Goal: Transaction & Acquisition: Purchase product/service

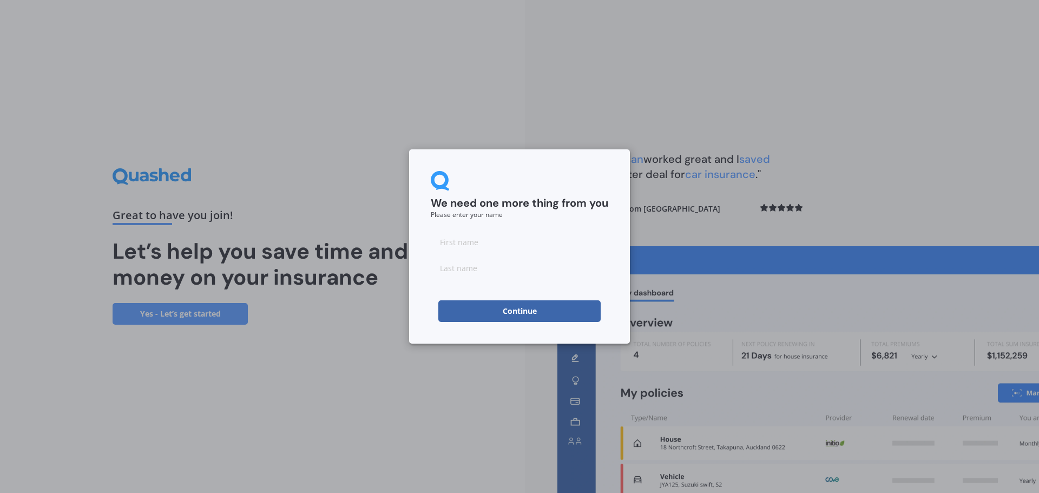
click at [501, 248] on input at bounding box center [520, 242] width 178 height 22
type input "[PERSON_NAME]"
click at [538, 310] on button "Continue" at bounding box center [519, 311] width 162 height 22
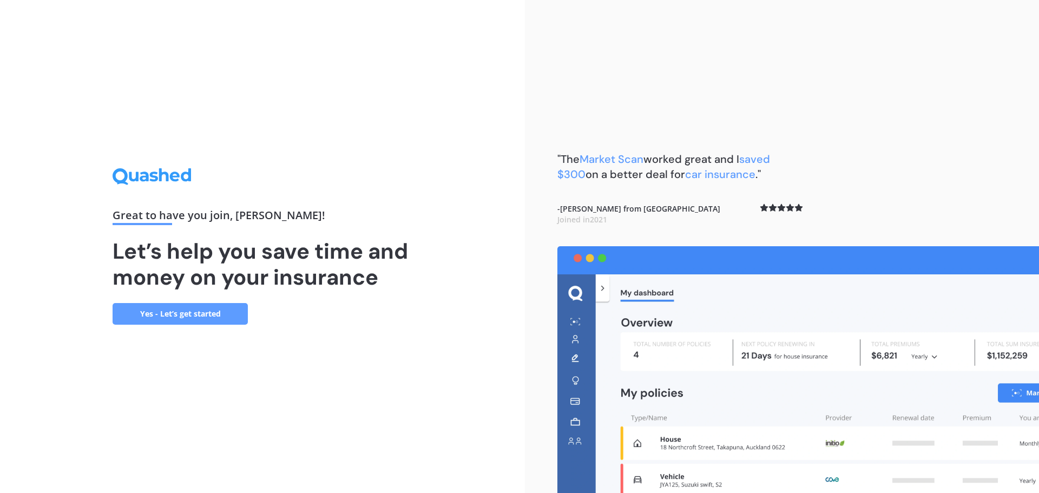
click at [166, 313] on link "Yes - Let’s get started" at bounding box center [180, 314] width 135 height 22
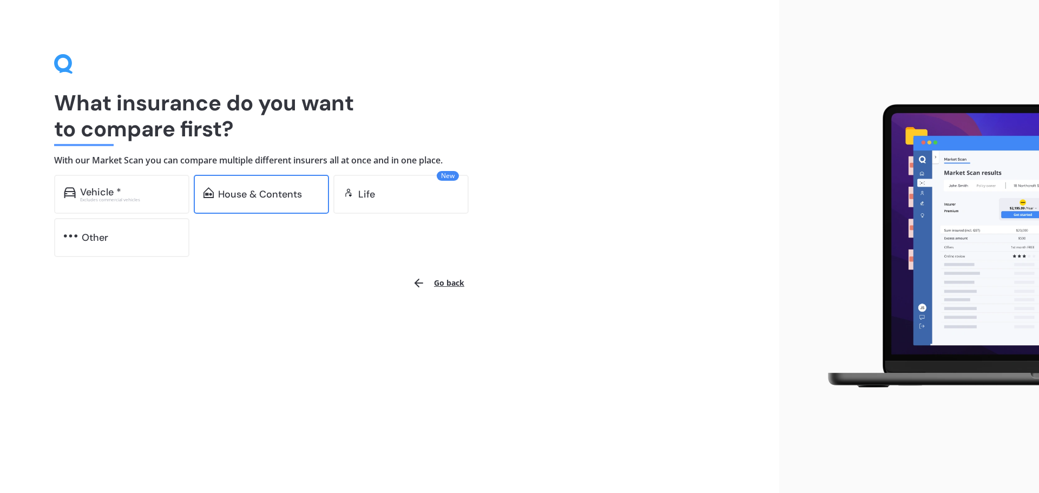
click at [259, 189] on div "House & Contents" at bounding box center [260, 194] width 84 height 11
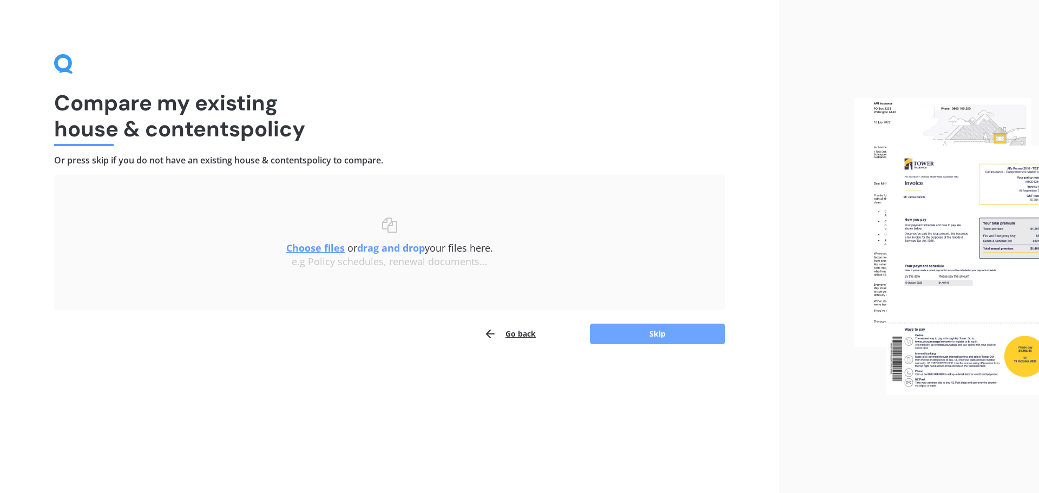
click at [672, 338] on button "Skip" at bounding box center [657, 334] width 135 height 21
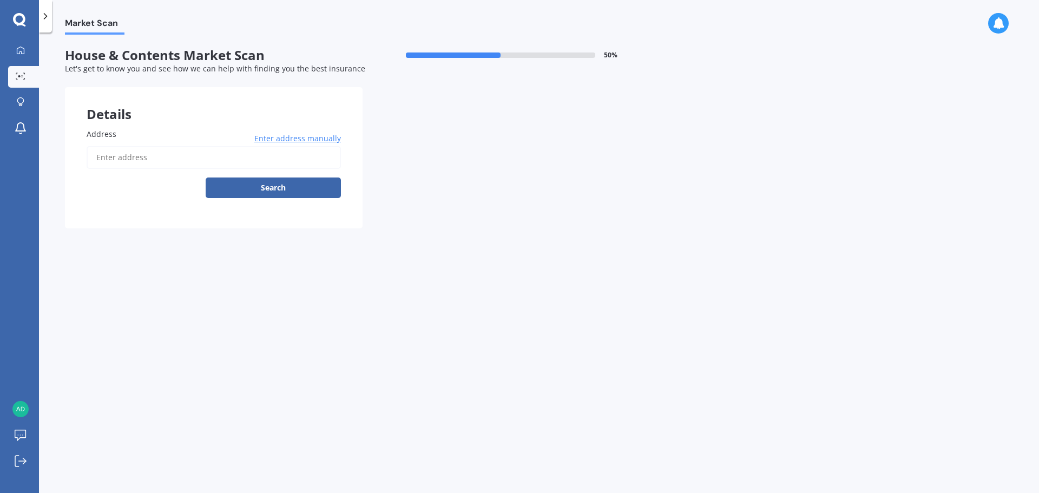
click at [176, 166] on input "Address" at bounding box center [214, 157] width 254 height 23
type input "[STREET_ADDRESS]"
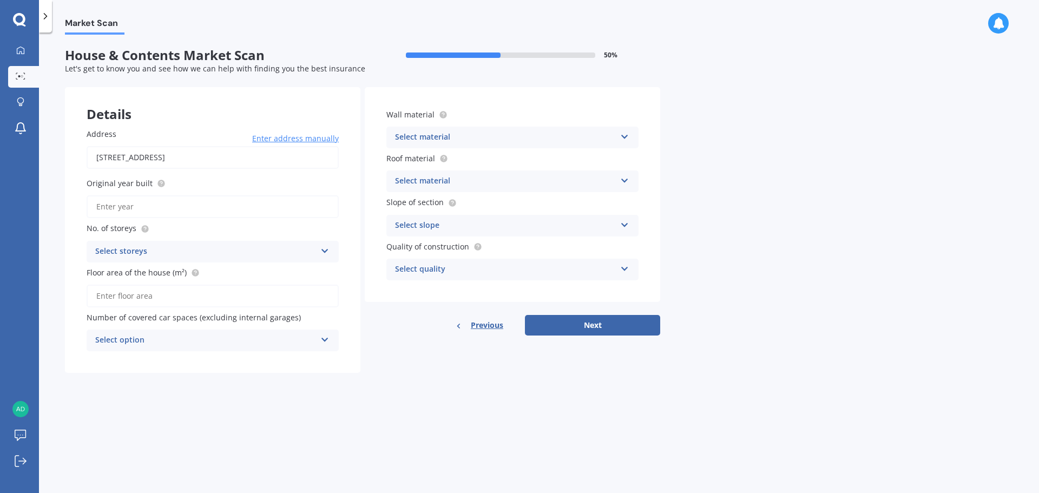
drag, startPoint x: 752, startPoint y: 207, endPoint x: 749, endPoint y: 190, distance: 17.6
click at [277, 247] on div "Select storeys" at bounding box center [205, 251] width 221 height 13
click at [158, 305] on div "3" at bounding box center [212, 311] width 251 height 19
click at [186, 300] on input "Floor area of the house (m²)" at bounding box center [213, 296] width 252 height 23
click at [317, 340] on div "Select option 0 1 2 3 4 5+" at bounding box center [213, 341] width 252 height 22
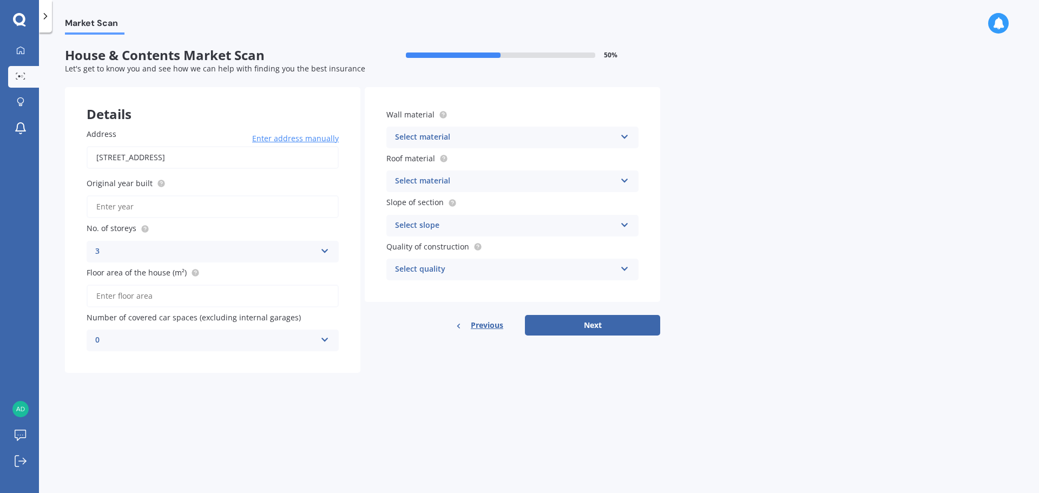
click at [403, 368] on div "Details Address [STREET_ADDRESS] Enter address manually Search Original year bu…" at bounding box center [362, 230] width 595 height 286
click at [182, 209] on input "Original year built" at bounding box center [213, 206] width 252 height 23
click at [549, 138] on div "Select material" at bounding box center [505, 137] width 221 height 13
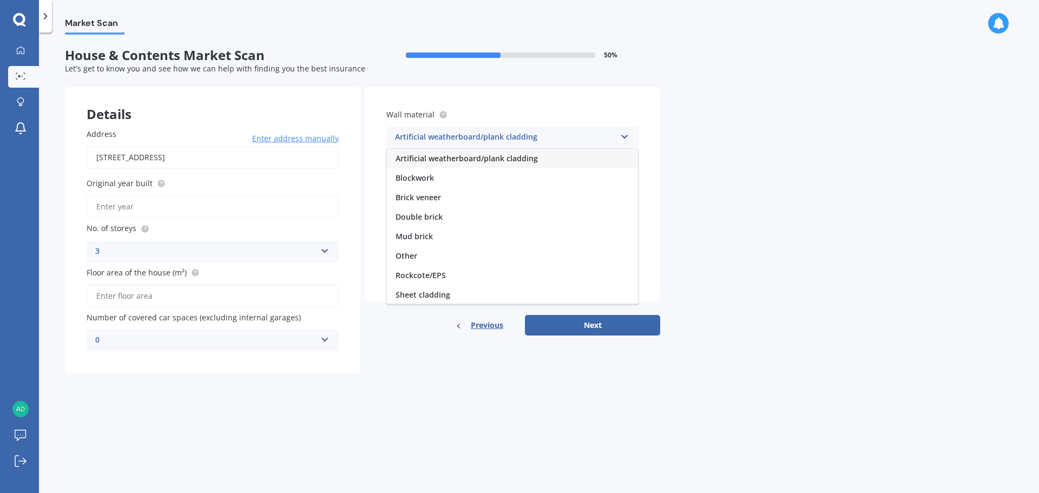
click at [439, 155] on span "Artificial weatherboard/plank cladding" at bounding box center [467, 158] width 142 height 10
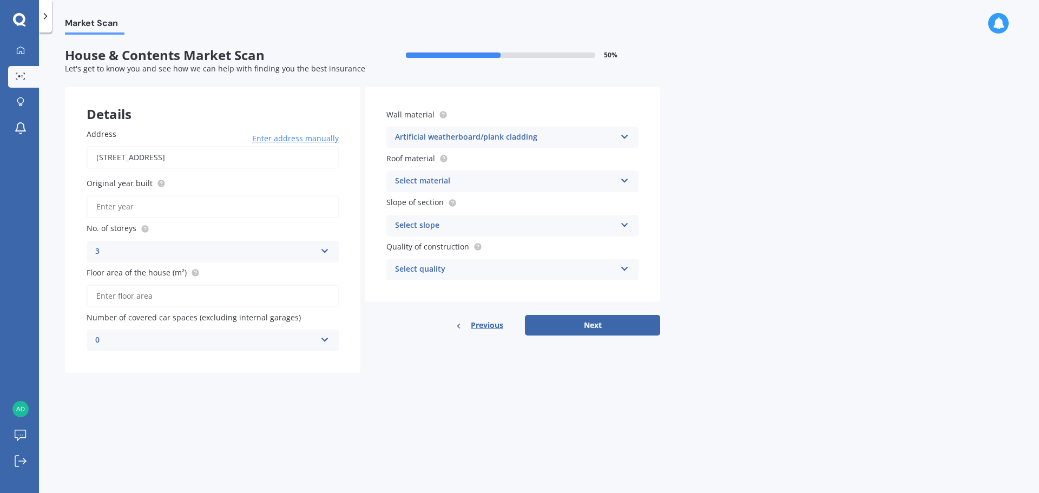
click at [160, 209] on input "Original year built" at bounding box center [213, 206] width 252 height 23
type input "2025"
click at [623, 411] on div "Market Scan House & Contents Market Scan 50 % Let's get to know you and see how…" at bounding box center [539, 265] width 1000 height 461
click at [618, 180] on div "Select material Flat fibre cement Flat membrane Flat metal covering Pitched con…" at bounding box center [512, 182] width 252 height 22
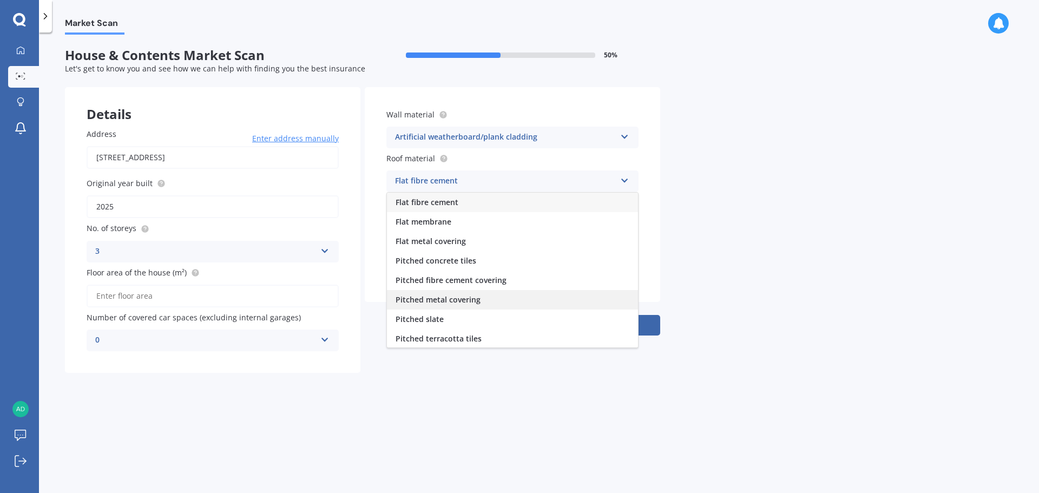
click at [495, 297] on div "Pitched metal covering" at bounding box center [512, 299] width 251 height 19
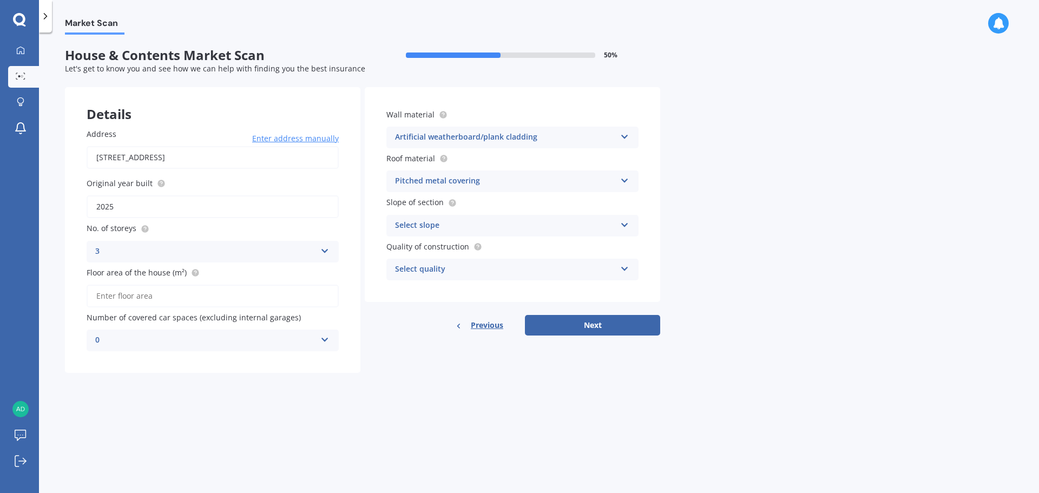
drag, startPoint x: 816, startPoint y: 158, endPoint x: 812, endPoint y: 148, distance: 11.0
click at [490, 215] on div "Select slope Flat or gentle slope (up to about 5°) Moderate slope (about 15°) S…" at bounding box center [512, 226] width 252 height 22
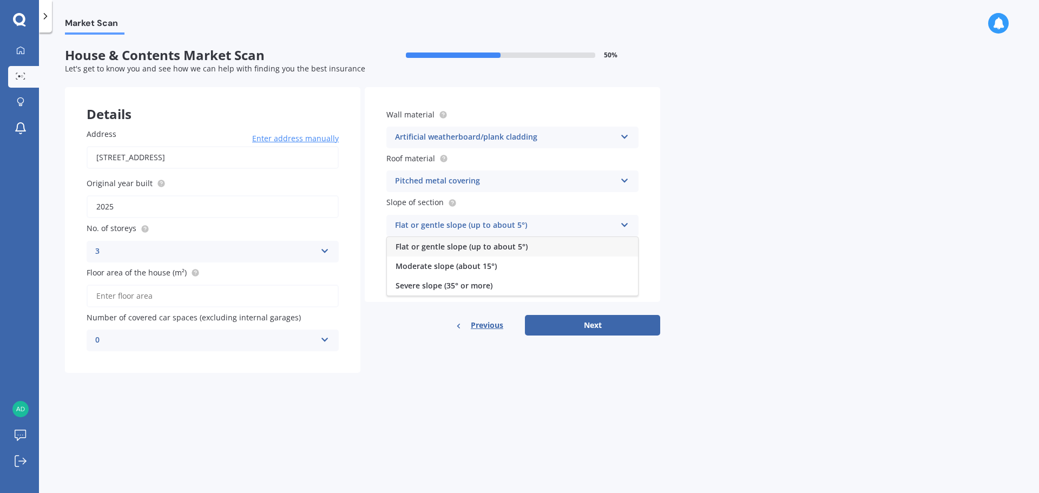
click at [527, 248] on div "Flat or gentle slope (up to about 5°)" at bounding box center [512, 246] width 251 height 19
click at [613, 272] on div "Select quality" at bounding box center [505, 269] width 221 height 13
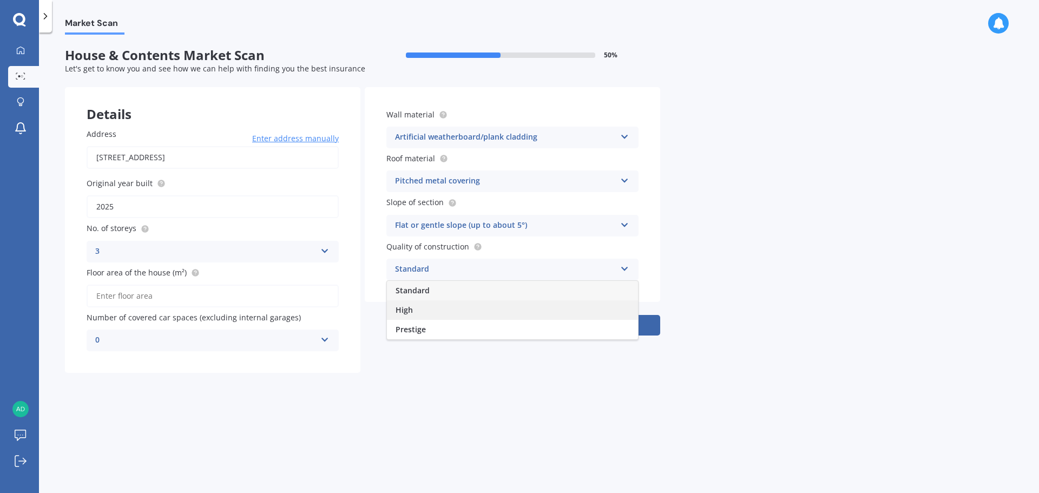
click at [571, 310] on div "High" at bounding box center [512, 309] width 251 height 19
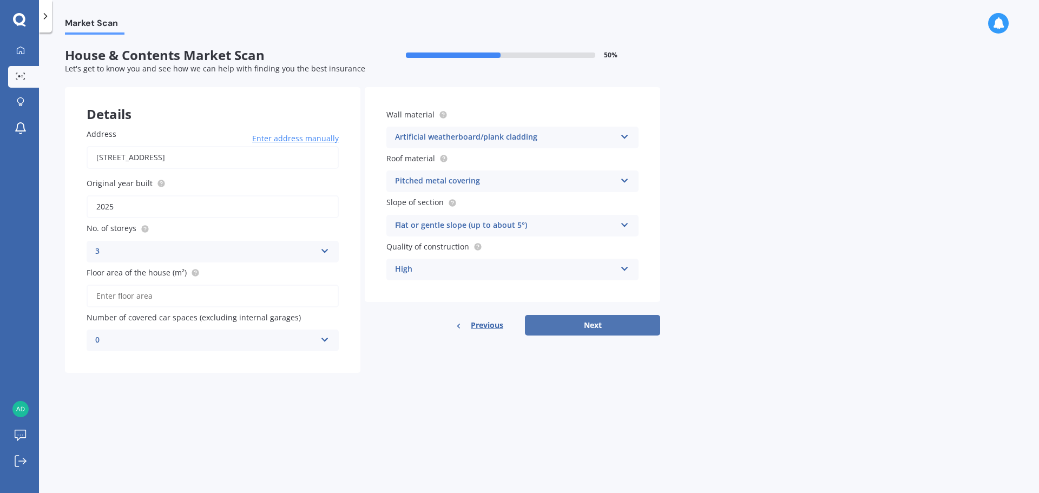
click at [608, 327] on button "Next" at bounding box center [592, 325] width 135 height 21
click at [238, 298] on input "Floor area of the house (m²)" at bounding box center [213, 296] width 252 height 23
type input "123"
click at [626, 323] on button "Next" at bounding box center [592, 325] width 135 height 21
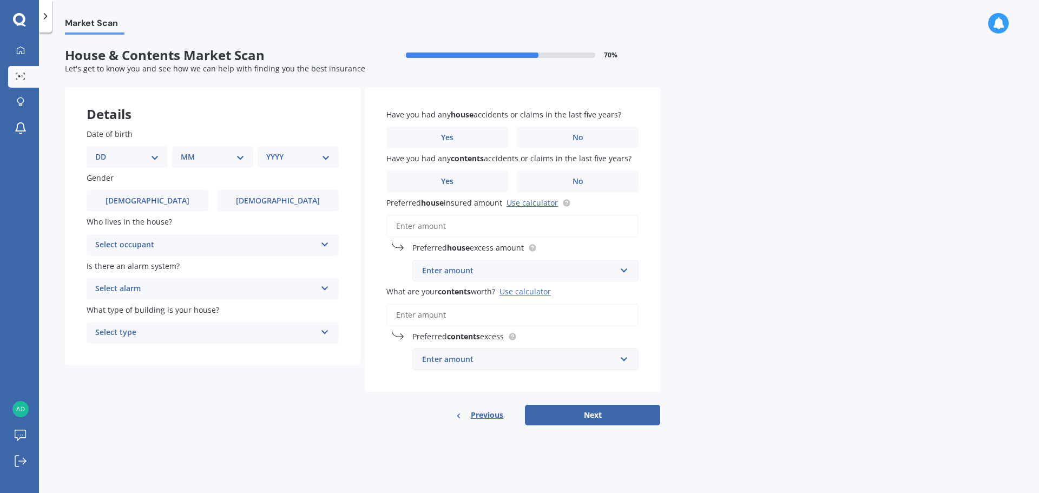
click at [150, 156] on select "DD 01 02 03 04 05 06 07 08 09 10 11 12 13 14 15 16 17 18 19 20 21 22 23 24 25 2…" at bounding box center [127, 157] width 64 height 12
select select "01"
click at [104, 151] on select "DD 01 02 03 04 05 06 07 08 09 10 11 12 13 14 15 16 17 18 19 20 21 22 23 24 25 2…" at bounding box center [127, 157] width 64 height 12
click at [197, 156] on select "MM 01 02 03 04 05 06 07 08 09 10 11 12" at bounding box center [215, 157] width 60 height 12
select select "08"
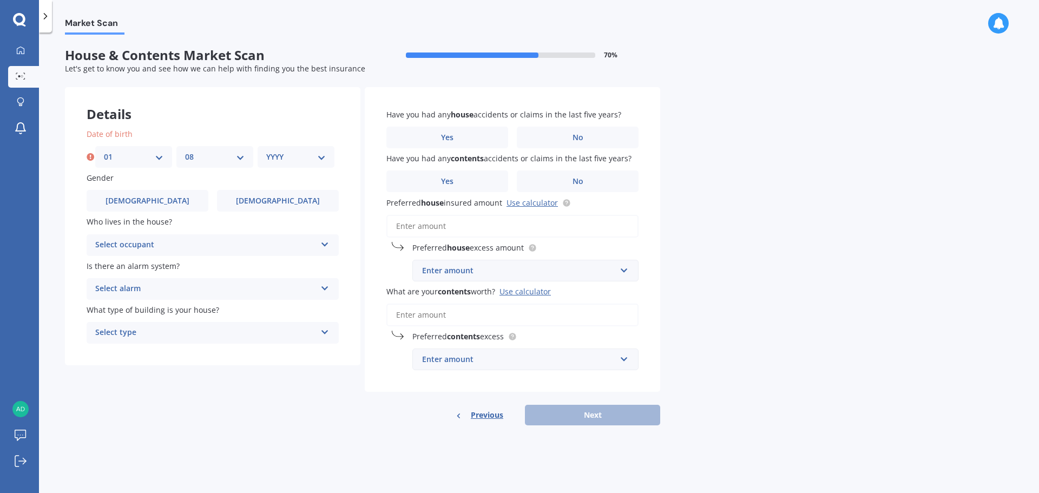
click at [185, 151] on select "MM 01 02 03 04 05 06 07 08 09 10 11 12" at bounding box center [215, 157] width 60 height 12
click at [290, 160] on select "YYYY 2009 2008 2007 2006 2005 2004 2003 2002 2001 2000 1999 1998 1997 1996 1995…" at bounding box center [296, 157] width 60 height 12
select select "1990"
click at [266, 151] on select "YYYY 2009 2008 2007 2006 2005 2004 2003 2002 2001 2000 1999 1998 1997 1996 1995…" at bounding box center [296, 157] width 60 height 12
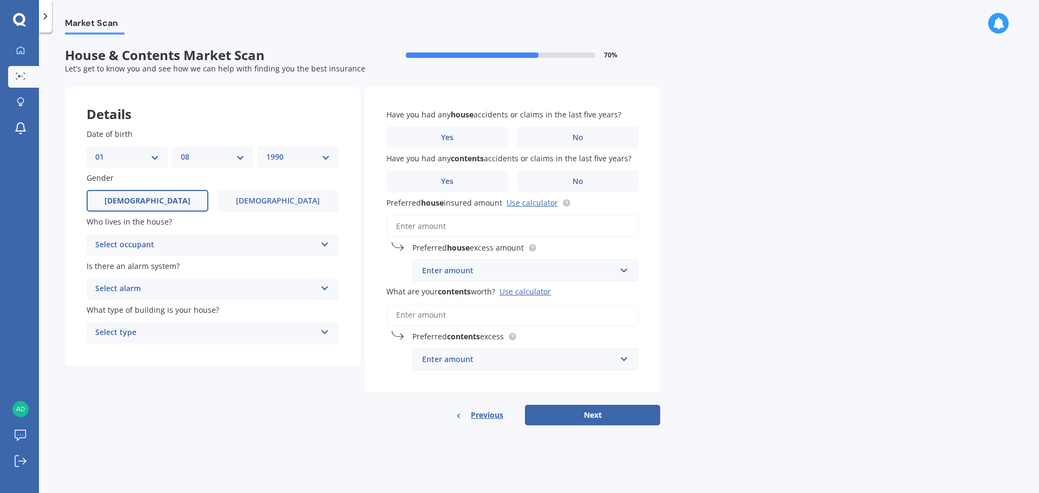
click at [178, 194] on label "[DEMOGRAPHIC_DATA]" at bounding box center [148, 201] width 122 height 22
click at [0, 0] on input "[DEMOGRAPHIC_DATA]" at bounding box center [0, 0] width 0 height 0
click at [170, 247] on div "Select occupant" at bounding box center [205, 245] width 221 height 13
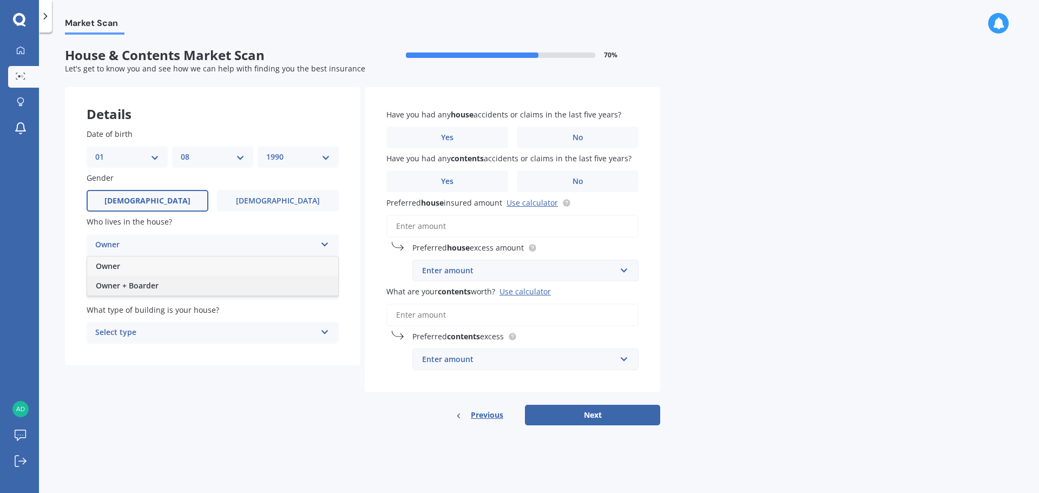
click at [155, 281] on span "Owner + Boarder" at bounding box center [127, 285] width 63 height 10
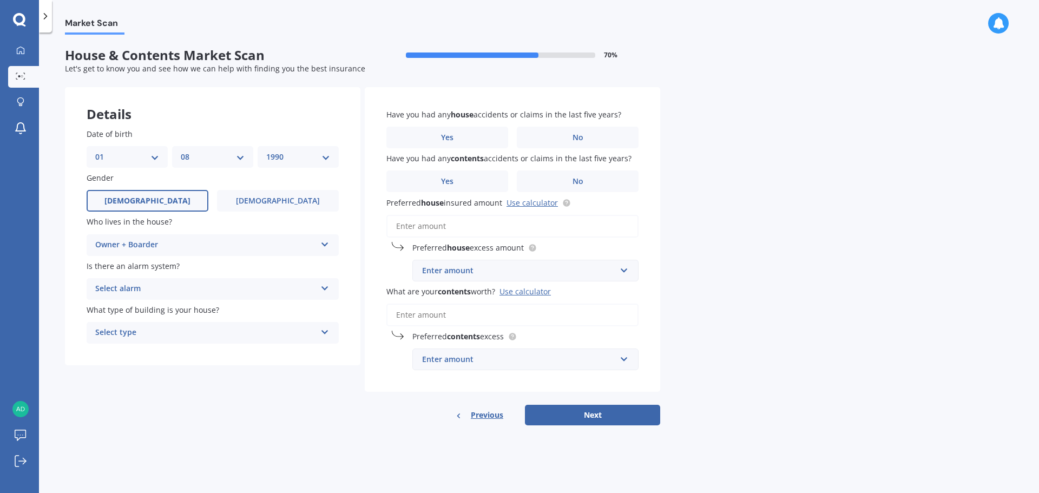
click at [175, 288] on div "Select alarm" at bounding box center [205, 289] width 221 height 13
click at [156, 309] on div "Yes, monitored" at bounding box center [212, 309] width 251 height 19
click at [249, 331] on div "Select type" at bounding box center [205, 332] width 221 height 13
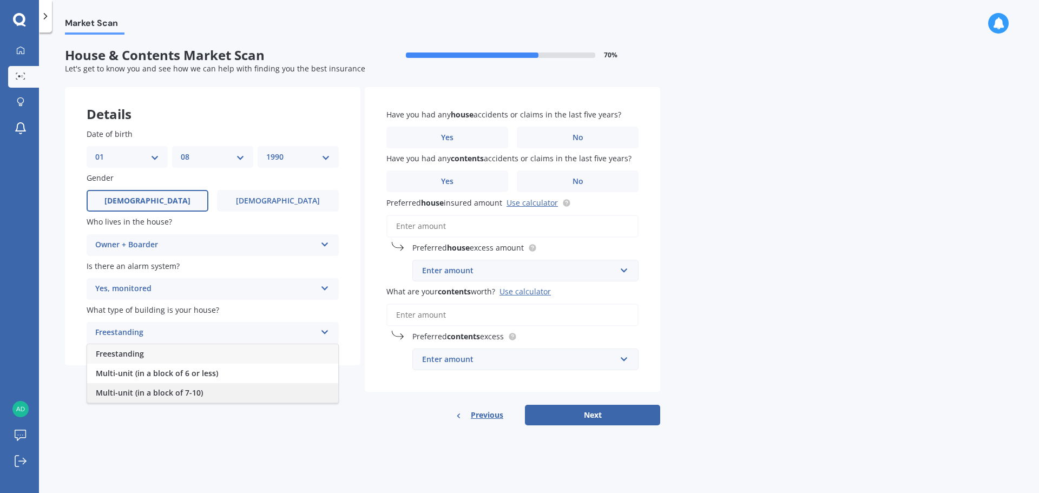
click at [218, 386] on div "Multi-unit (in a block of 7-10)" at bounding box center [212, 392] width 251 height 19
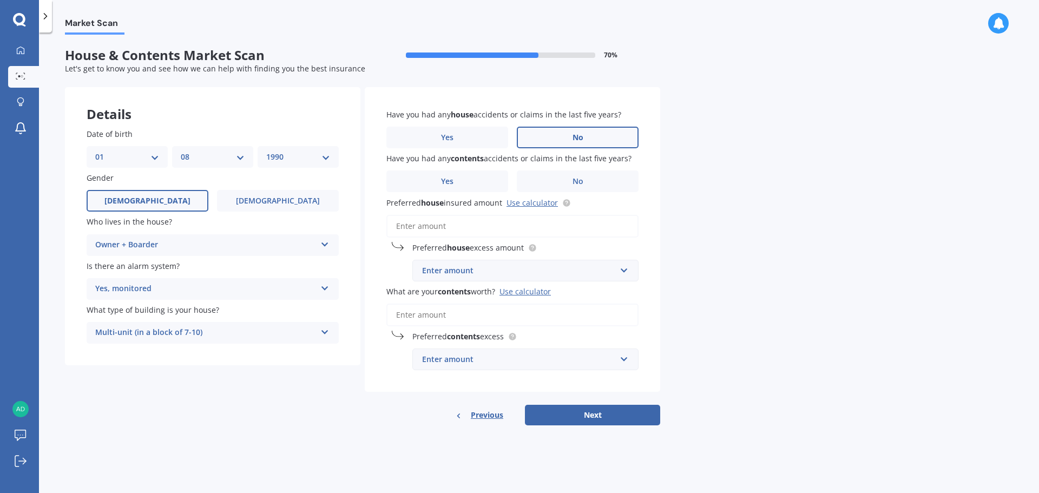
click at [581, 140] on span "No" at bounding box center [578, 137] width 11 height 9
click at [0, 0] on input "No" at bounding box center [0, 0] width 0 height 0
click at [617, 179] on label "No" at bounding box center [578, 182] width 122 height 22
click at [0, 0] on input "No" at bounding box center [0, 0] width 0 height 0
click at [427, 229] on input "Preferred house insured amount Use calculator" at bounding box center [512, 226] width 252 height 23
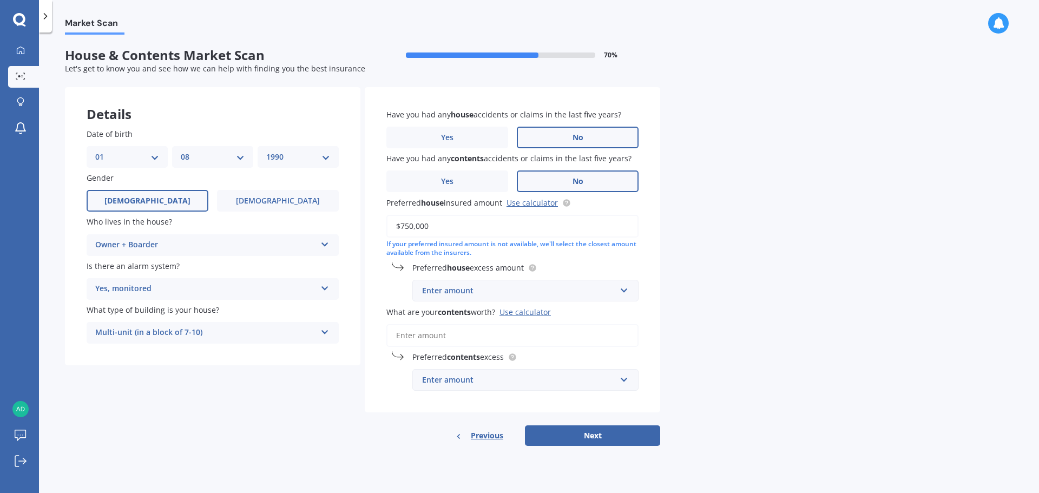
type input "$750,000"
click at [766, 187] on div "Market Scan House & Contents Market Scan 70 % Let's get to know you and see how…" at bounding box center [539, 265] width 1000 height 461
click at [623, 290] on input "text" at bounding box center [522, 290] width 217 height 21
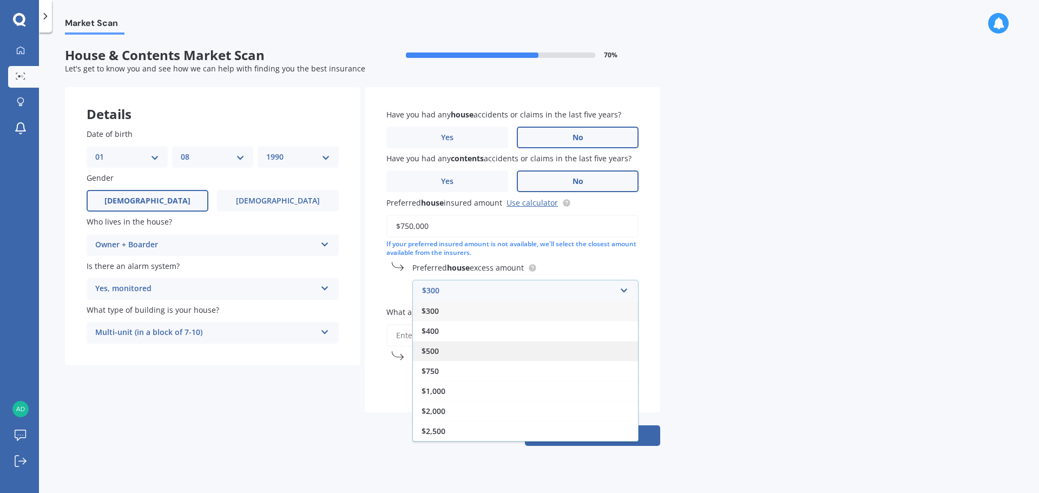
click at [448, 346] on div "$500" at bounding box center [525, 351] width 225 height 20
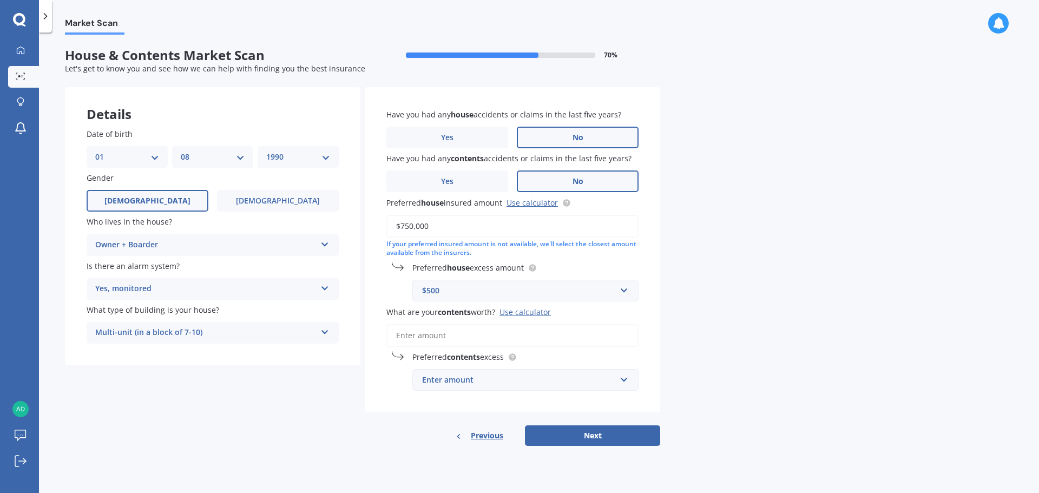
click at [700, 193] on div "Market Scan House & Contents Market Scan 70 % Let's get to know you and see how…" at bounding box center [539, 265] width 1000 height 461
click at [497, 332] on input "What are your contents worth? Use calculator" at bounding box center [512, 335] width 252 height 23
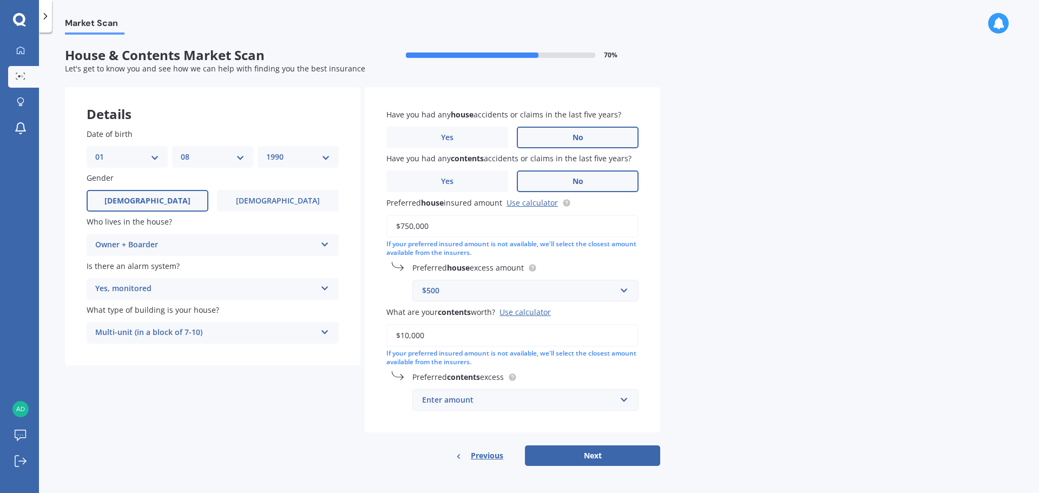
scroll to position [1, 0]
type input "$10,000"
click at [620, 401] on input "text" at bounding box center [522, 399] width 217 height 21
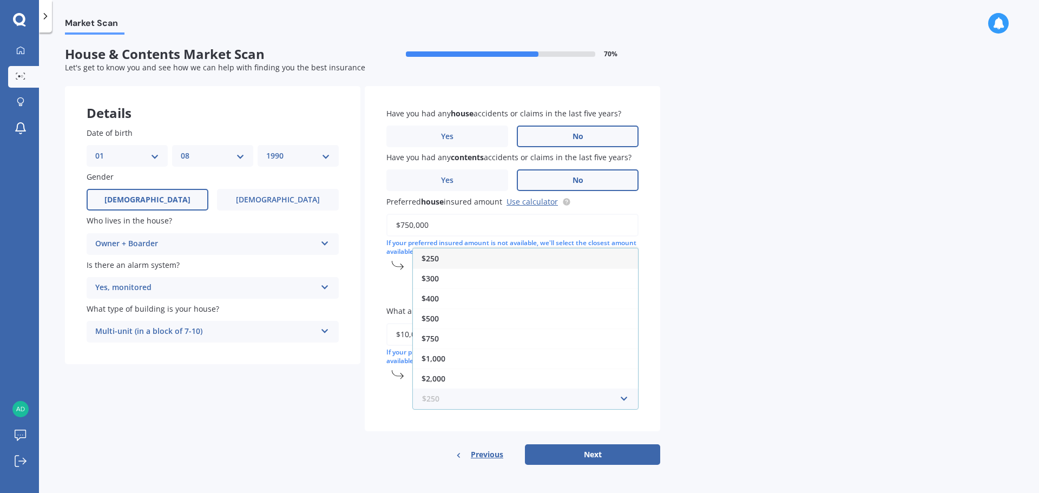
scroll to position [0, 0]
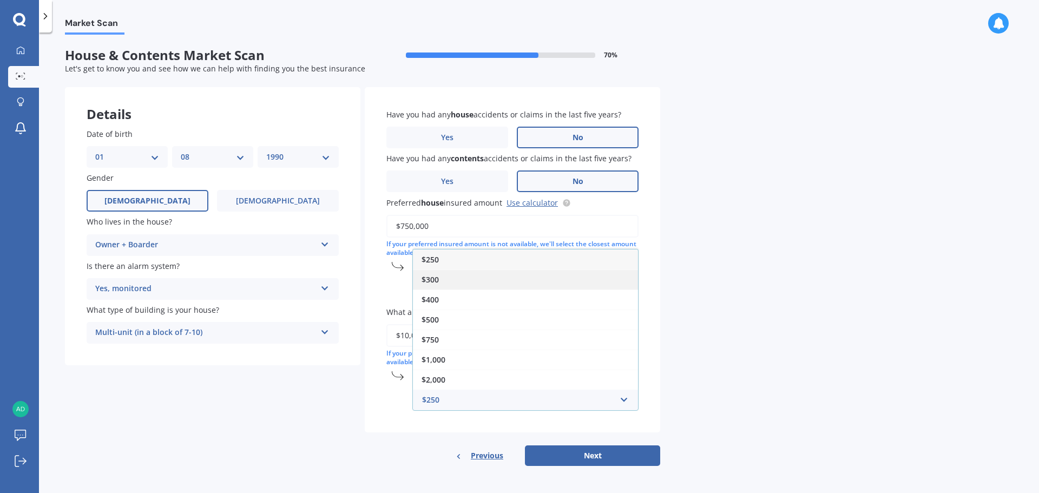
click at [462, 281] on div "$300" at bounding box center [525, 280] width 225 height 20
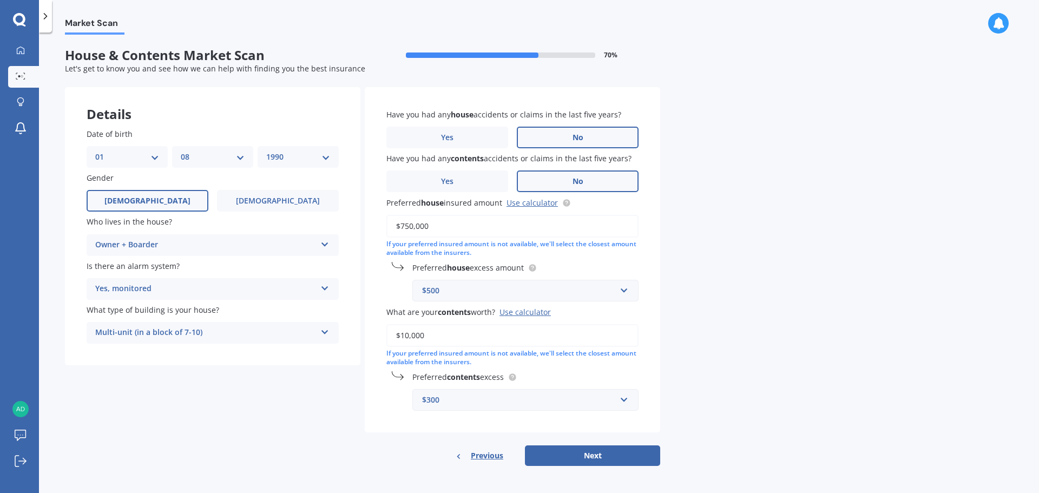
scroll to position [1, 0]
click at [595, 454] on button "Next" at bounding box center [592, 454] width 135 height 21
select select "01"
select select "08"
select select "1990"
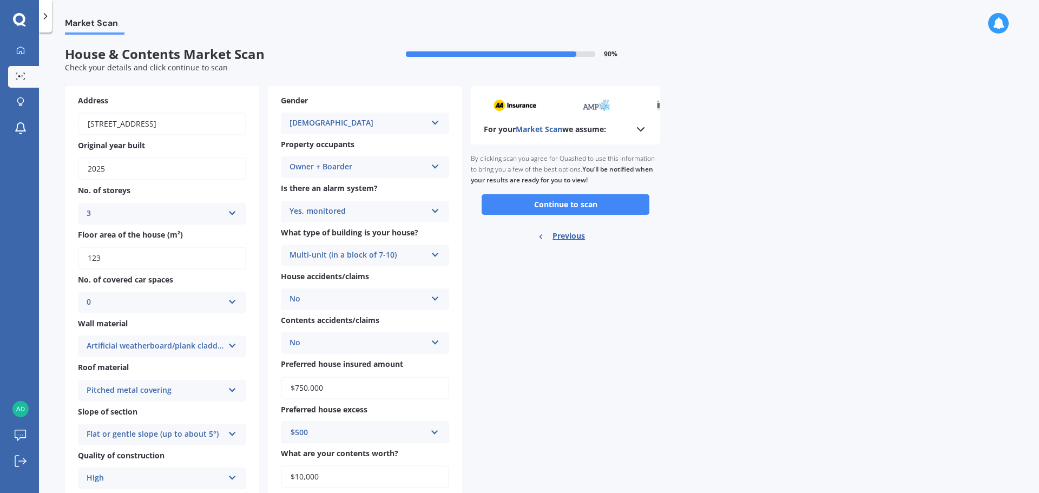
scroll to position [0, 0]
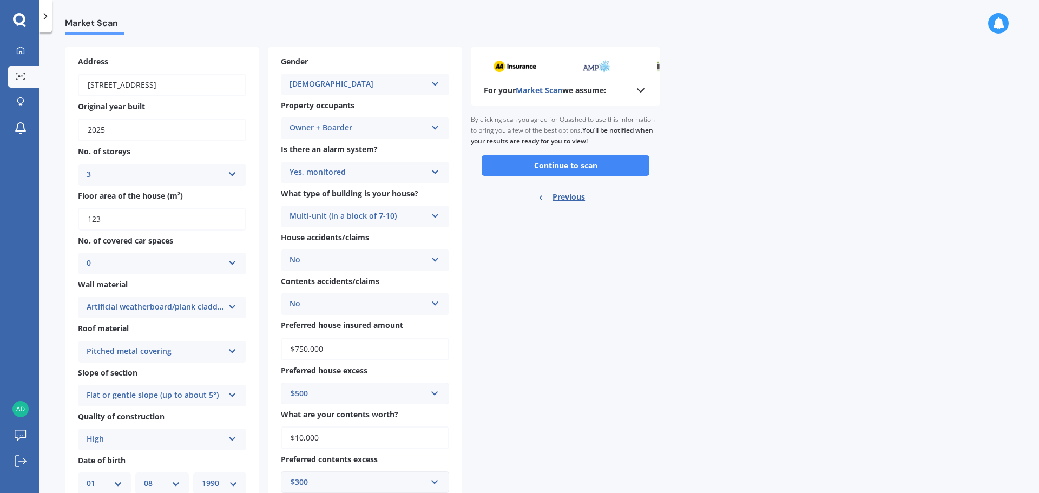
drag, startPoint x: 822, startPoint y: 101, endPoint x: 820, endPoint y: 114, distance: 13.1
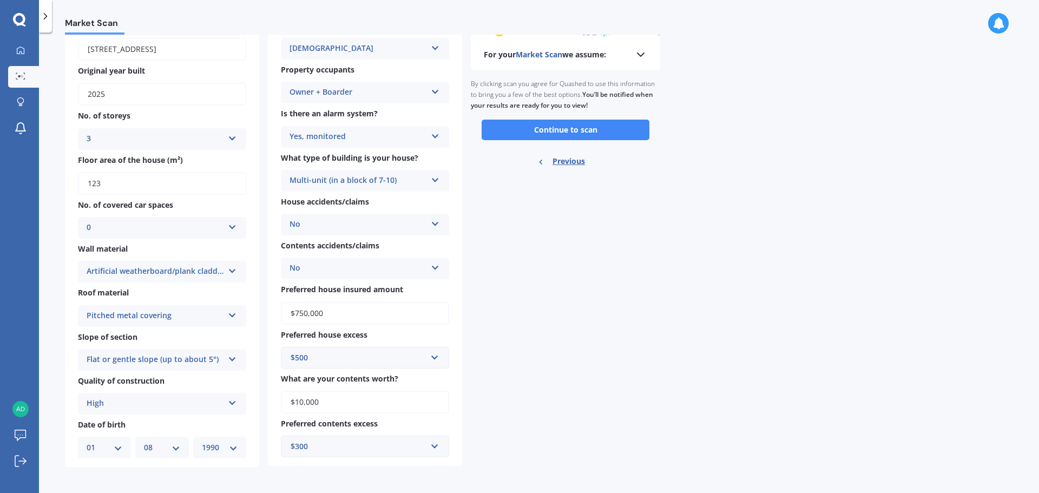
scroll to position [78, 0]
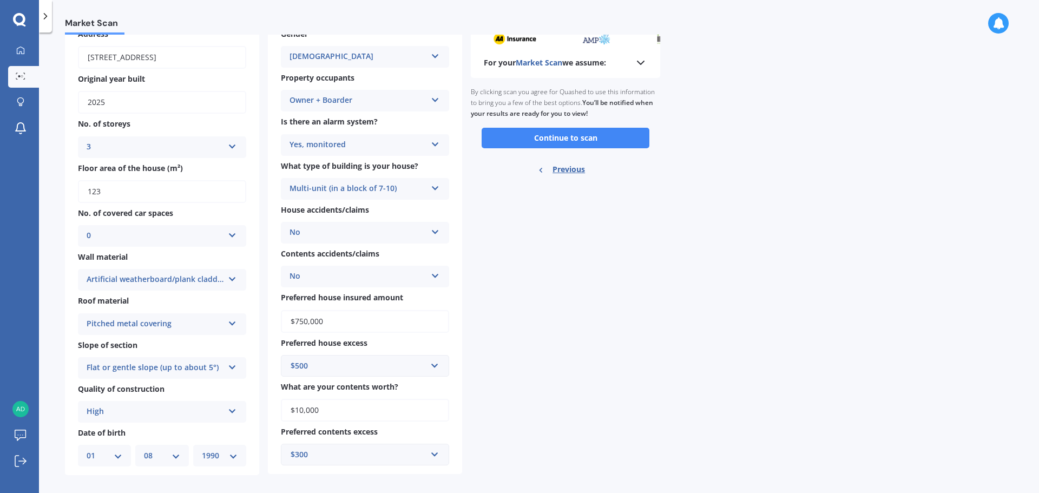
drag, startPoint x: 844, startPoint y: 201, endPoint x: 844, endPoint y: 189, distance: 11.4
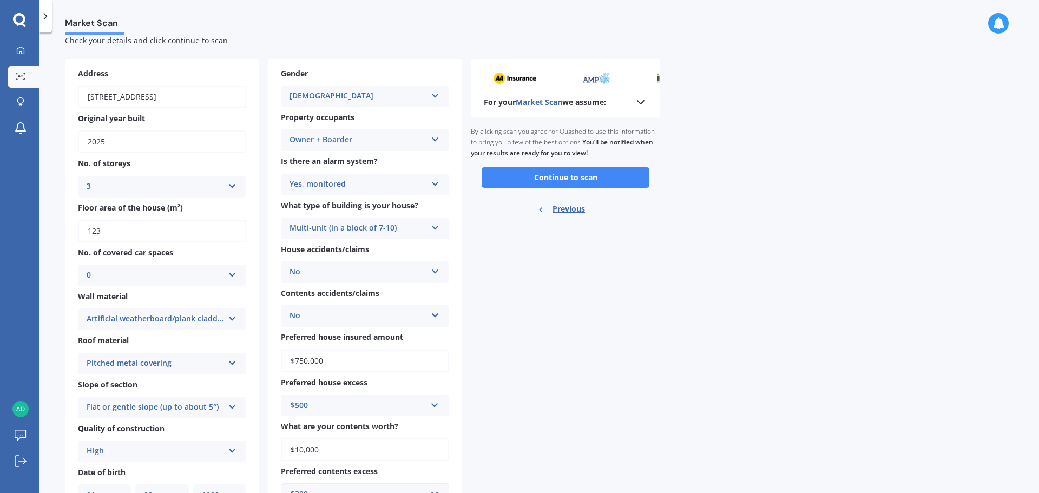
scroll to position [0, 0]
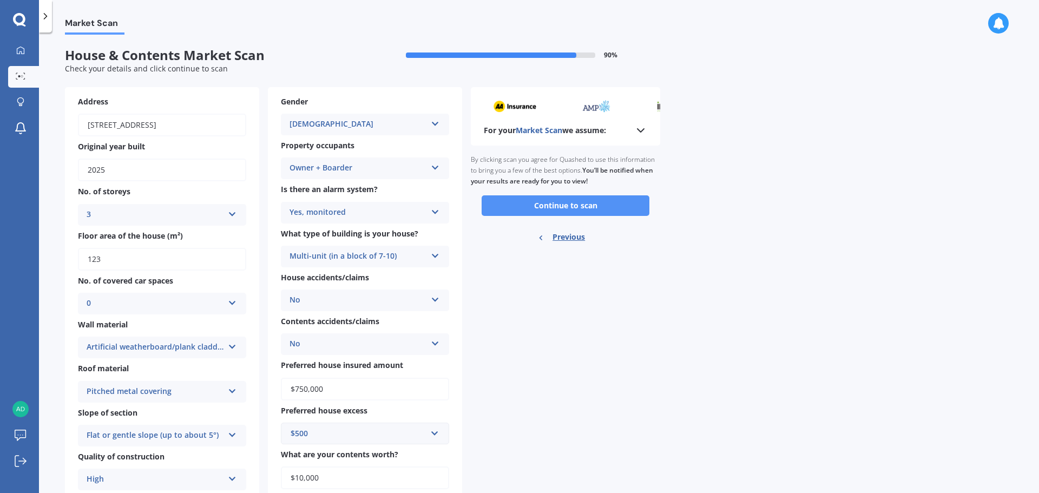
click at [608, 208] on button "Continue to scan" at bounding box center [566, 205] width 168 height 21
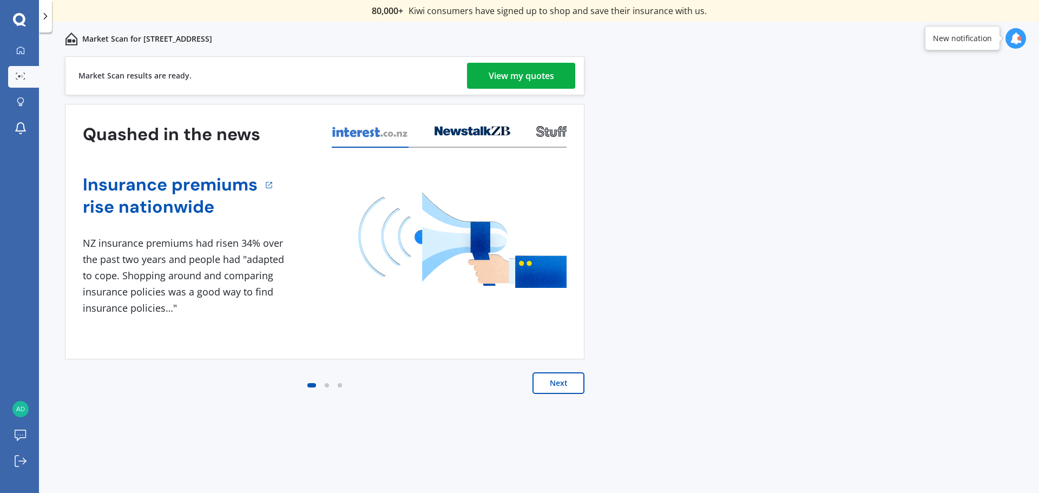
click at [540, 77] on div "View my quotes" at bounding box center [521, 76] width 65 height 26
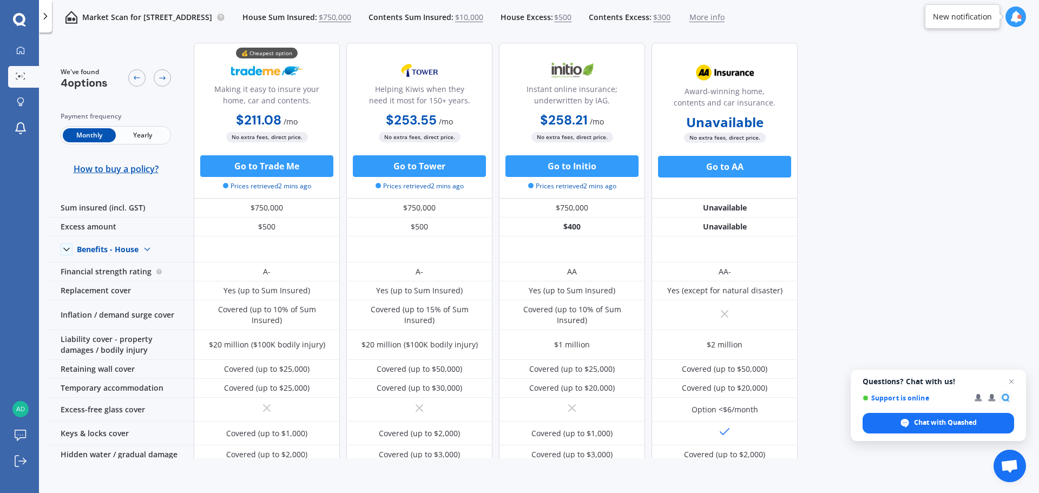
scroll to position [5, 0]
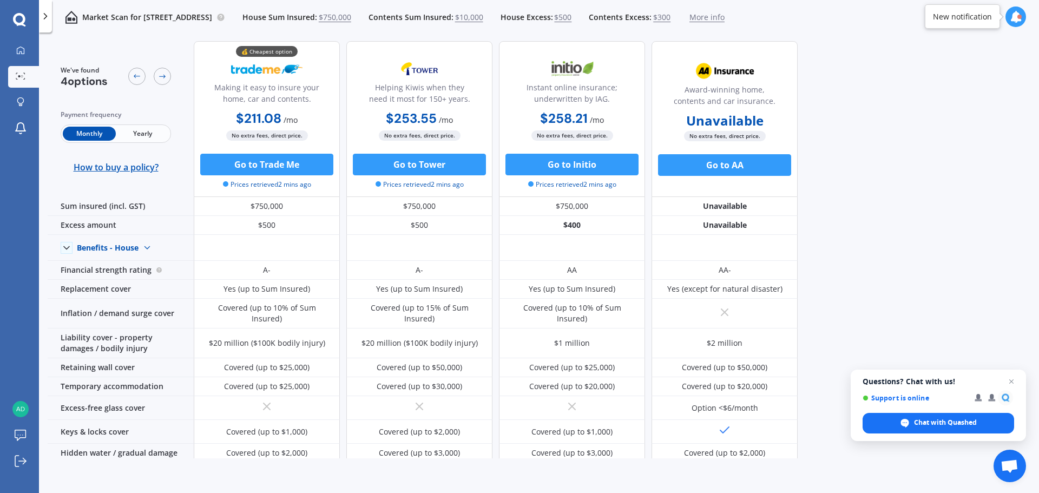
drag, startPoint x: 935, startPoint y: 220, endPoint x: 932, endPoint y: 199, distance: 22.0
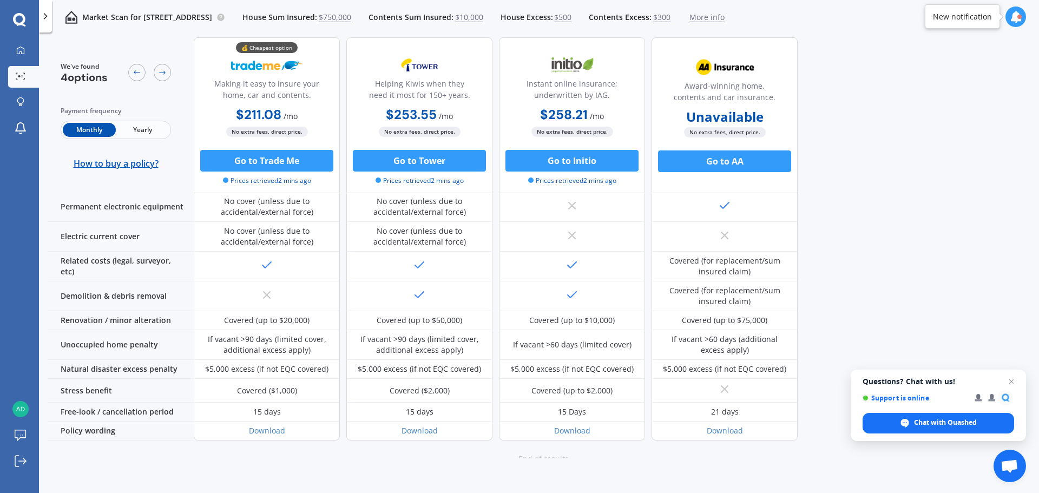
scroll to position [417, 0]
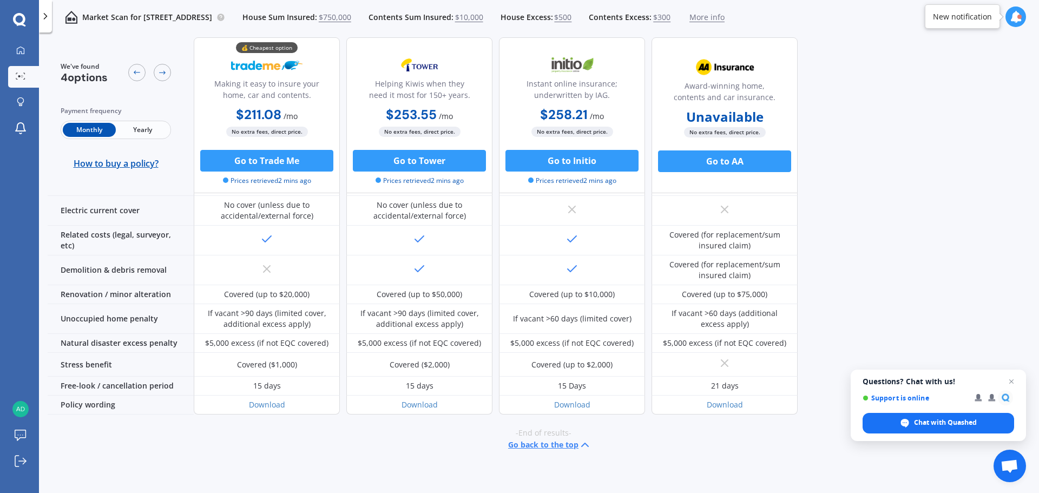
click at [140, 126] on span "Yearly" at bounding box center [142, 130] width 53 height 14
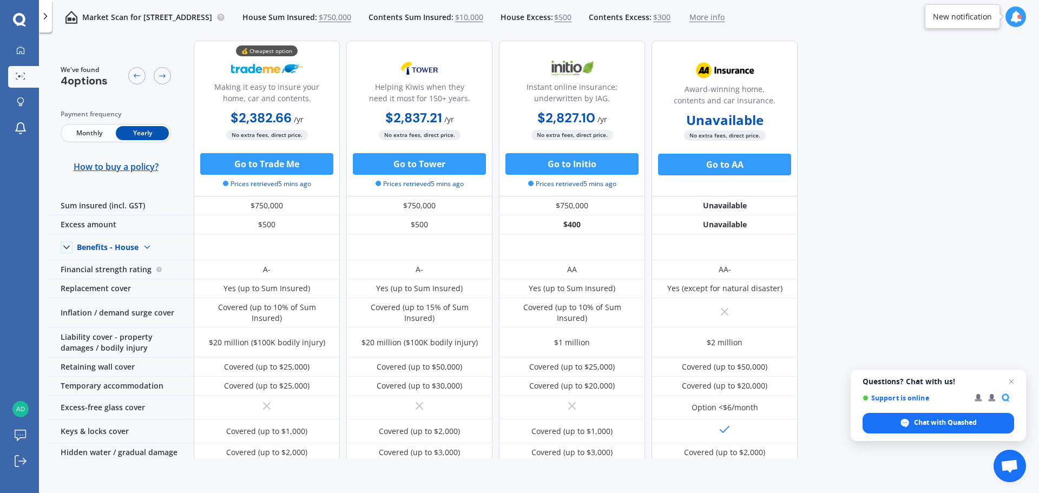
scroll to position [9, 0]
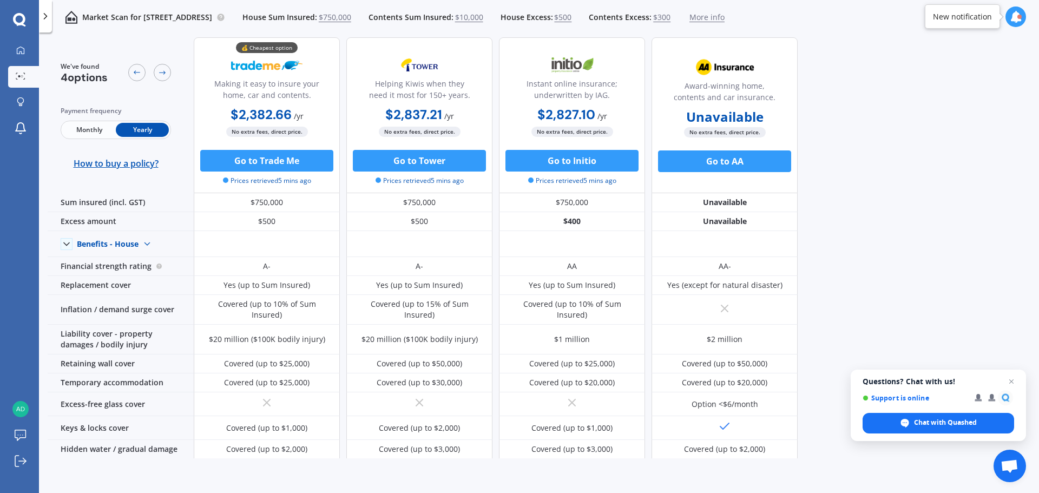
drag, startPoint x: 925, startPoint y: 192, endPoint x: 924, endPoint y: 178, distance: 14.6
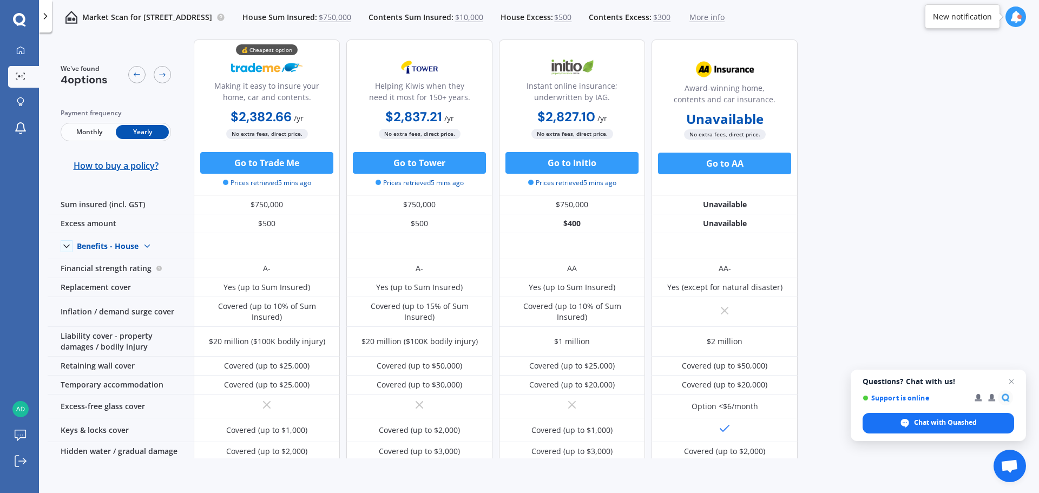
scroll to position [10, 0]
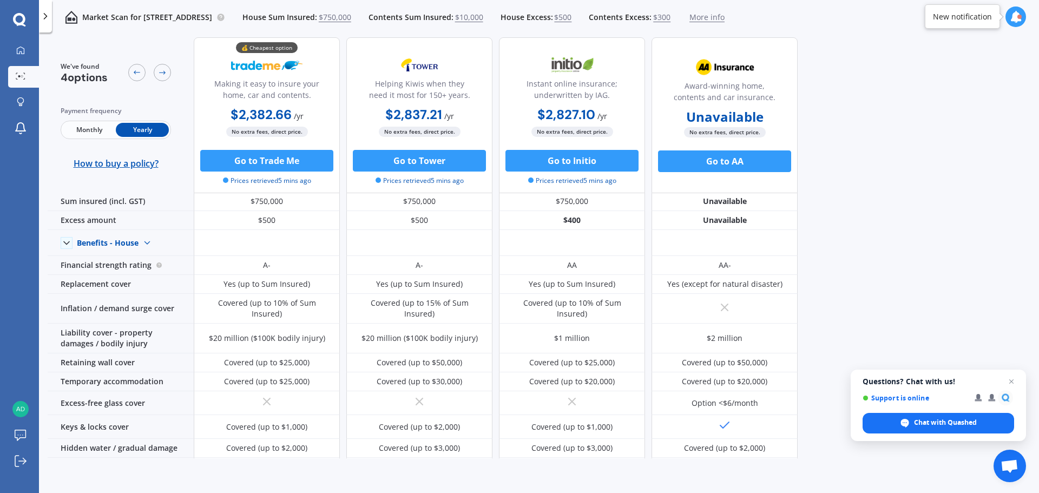
drag, startPoint x: 956, startPoint y: 213, endPoint x: 951, endPoint y: 194, distance: 19.0
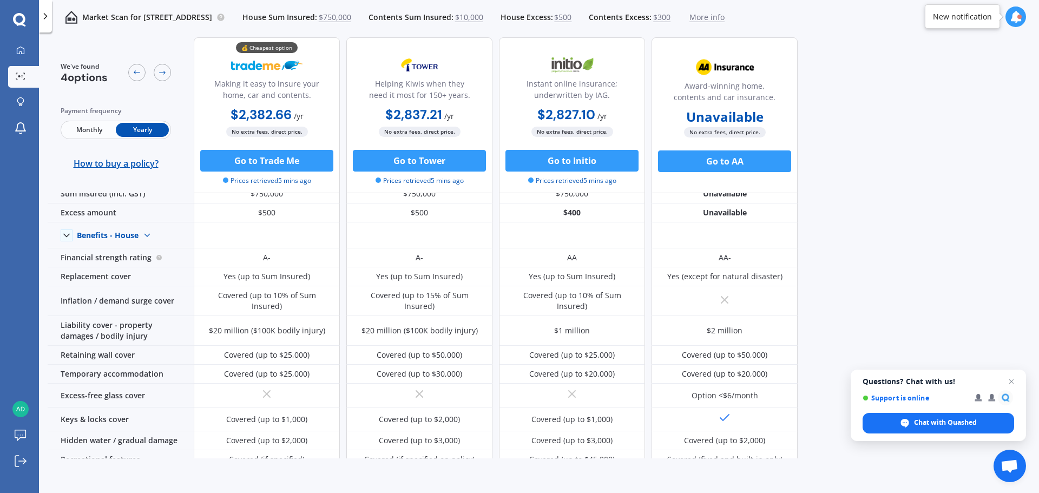
drag, startPoint x: 954, startPoint y: 219, endPoint x: 946, endPoint y: 195, distance: 25.2
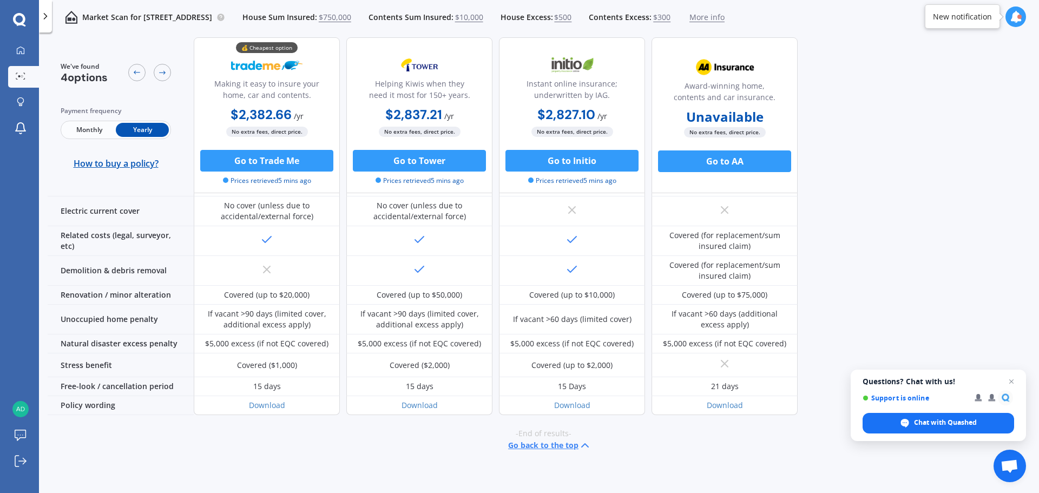
scroll to position [417, 0]
click at [10, 455] on link "Log out" at bounding box center [23, 462] width 31 height 22
